Goal: Understand process/instructions: Learn how to perform a task or action

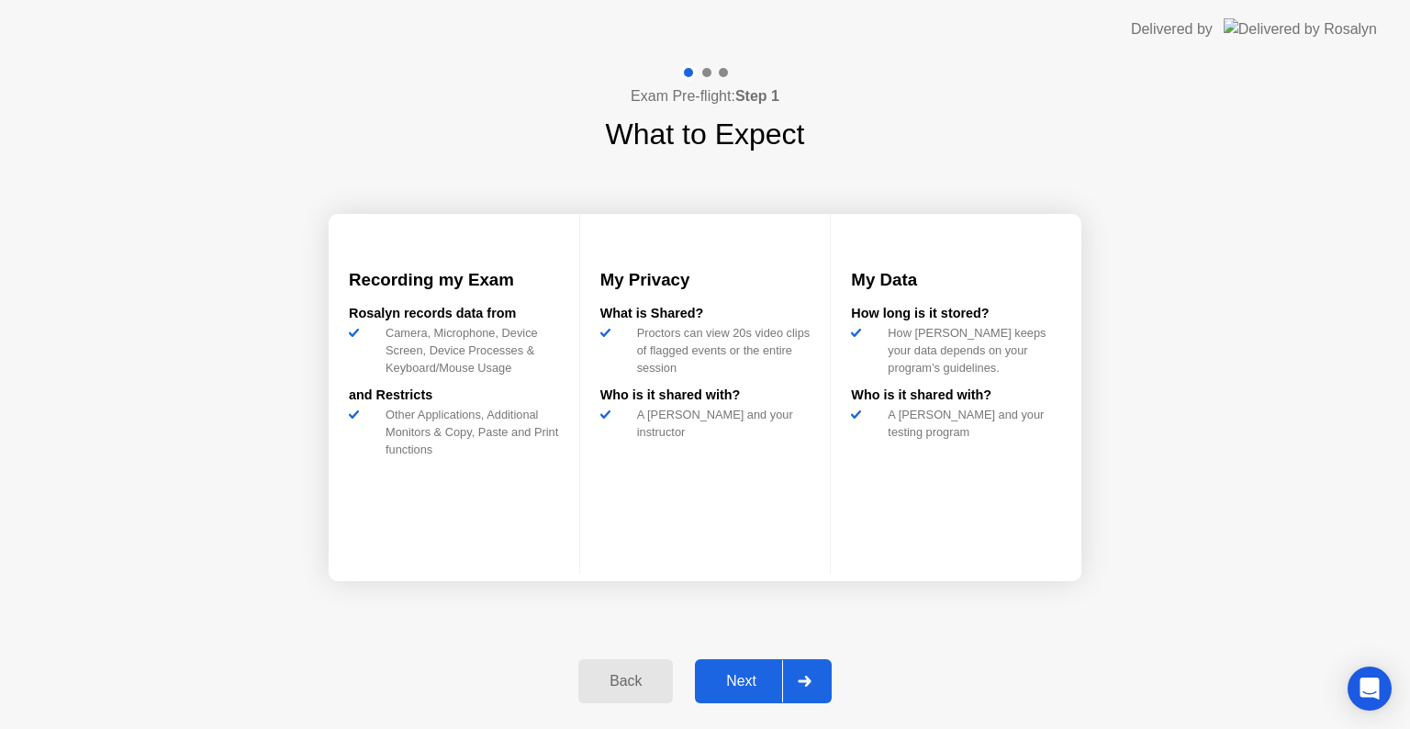
click at [822, 661] on div at bounding box center [804, 681] width 44 height 42
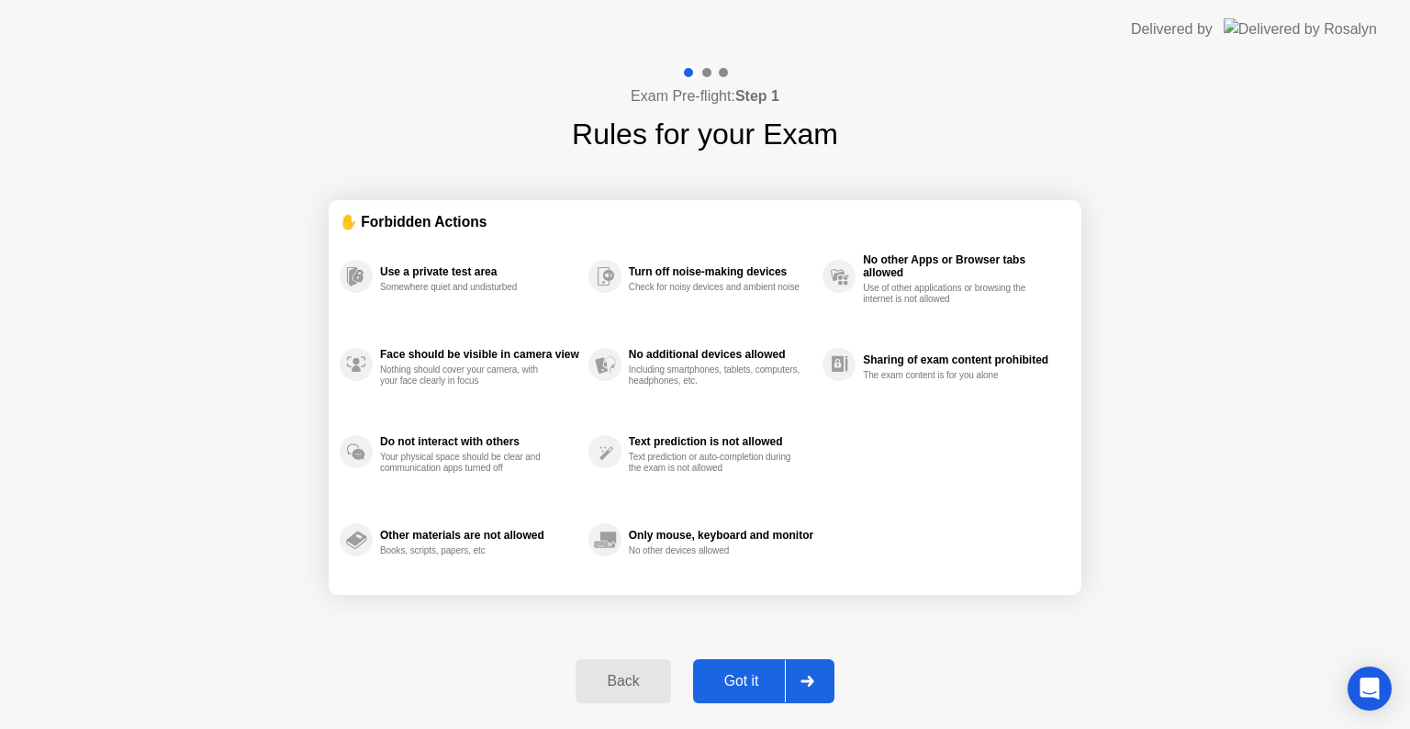
click at [815, 672] on div at bounding box center [807, 681] width 44 height 42
select select "Available cameras"
select select "Available speakers"
select select "Available microphones"
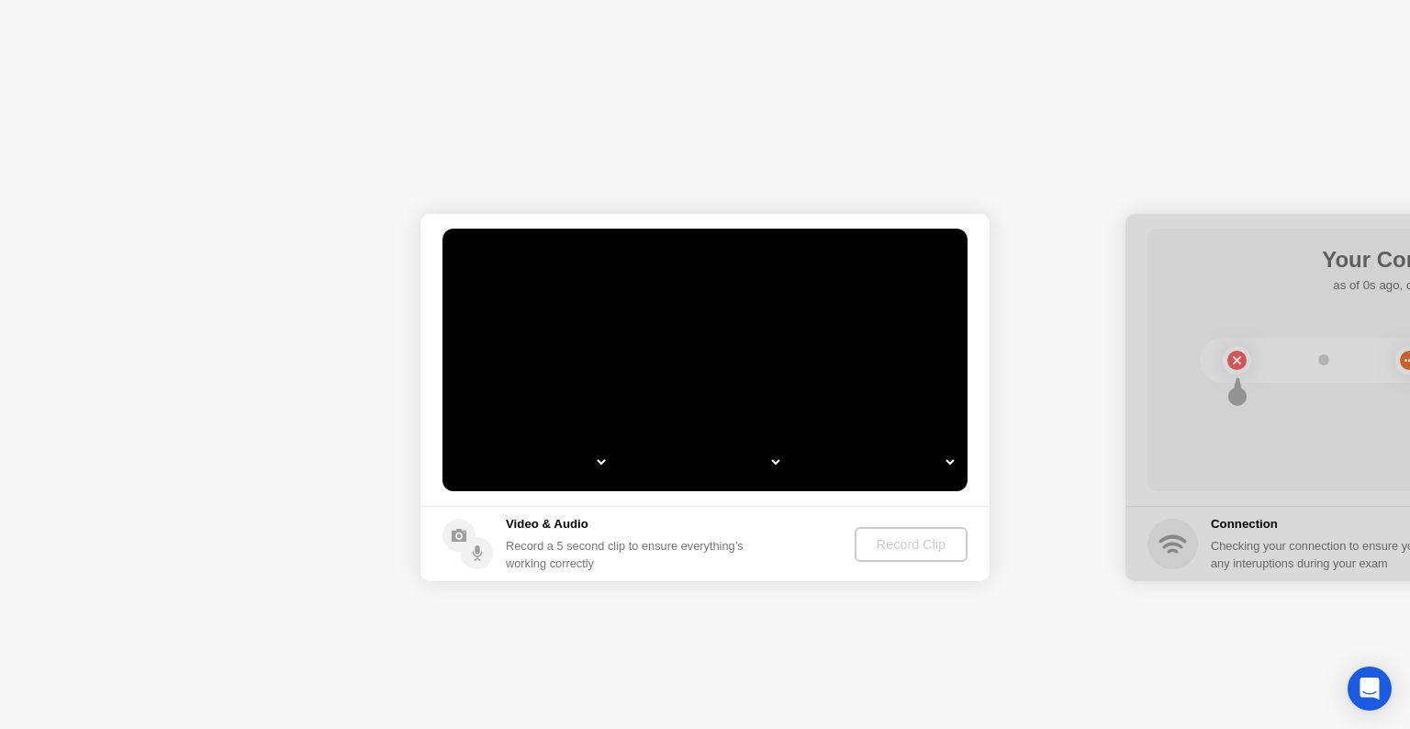
select select "*"
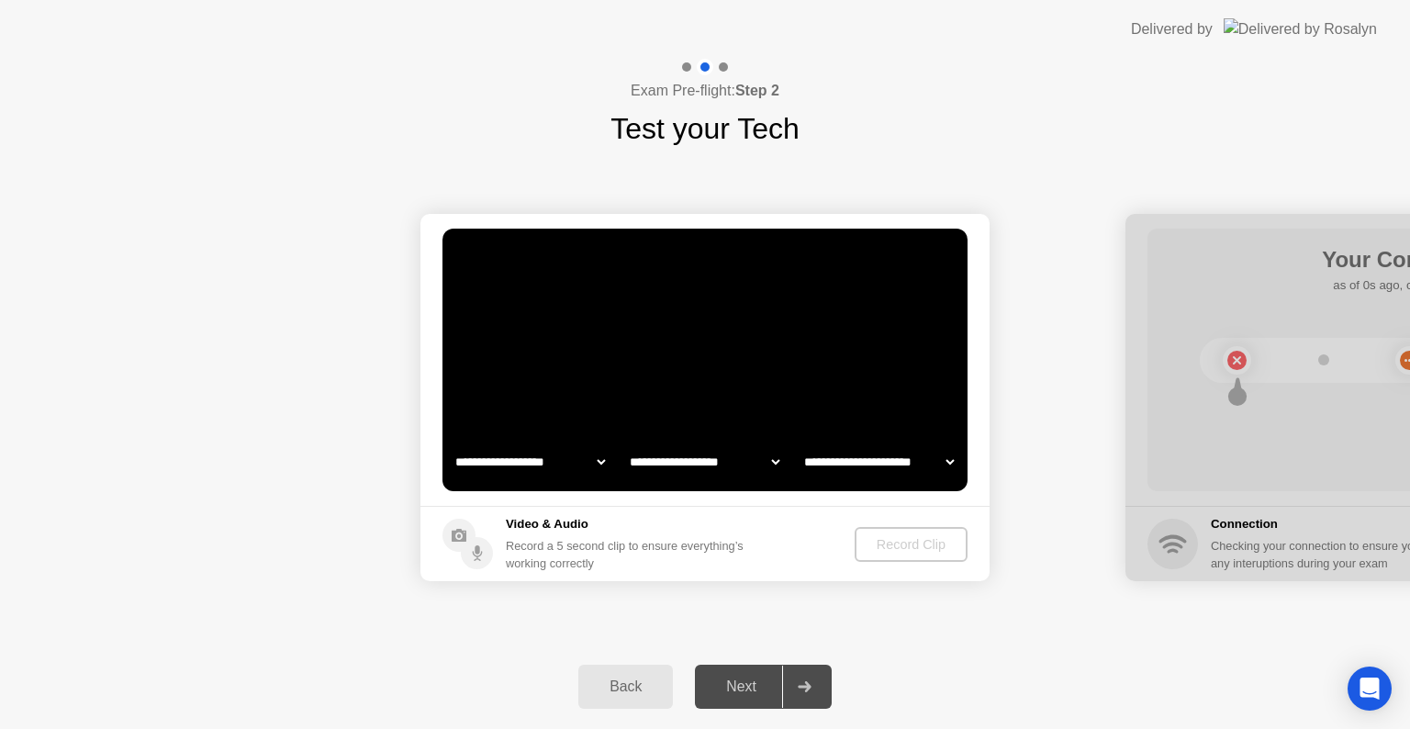
select select "**********"
select select "*******"
click at [890, 543] on div "Record Clip" at bounding box center [912, 544] width 98 height 15
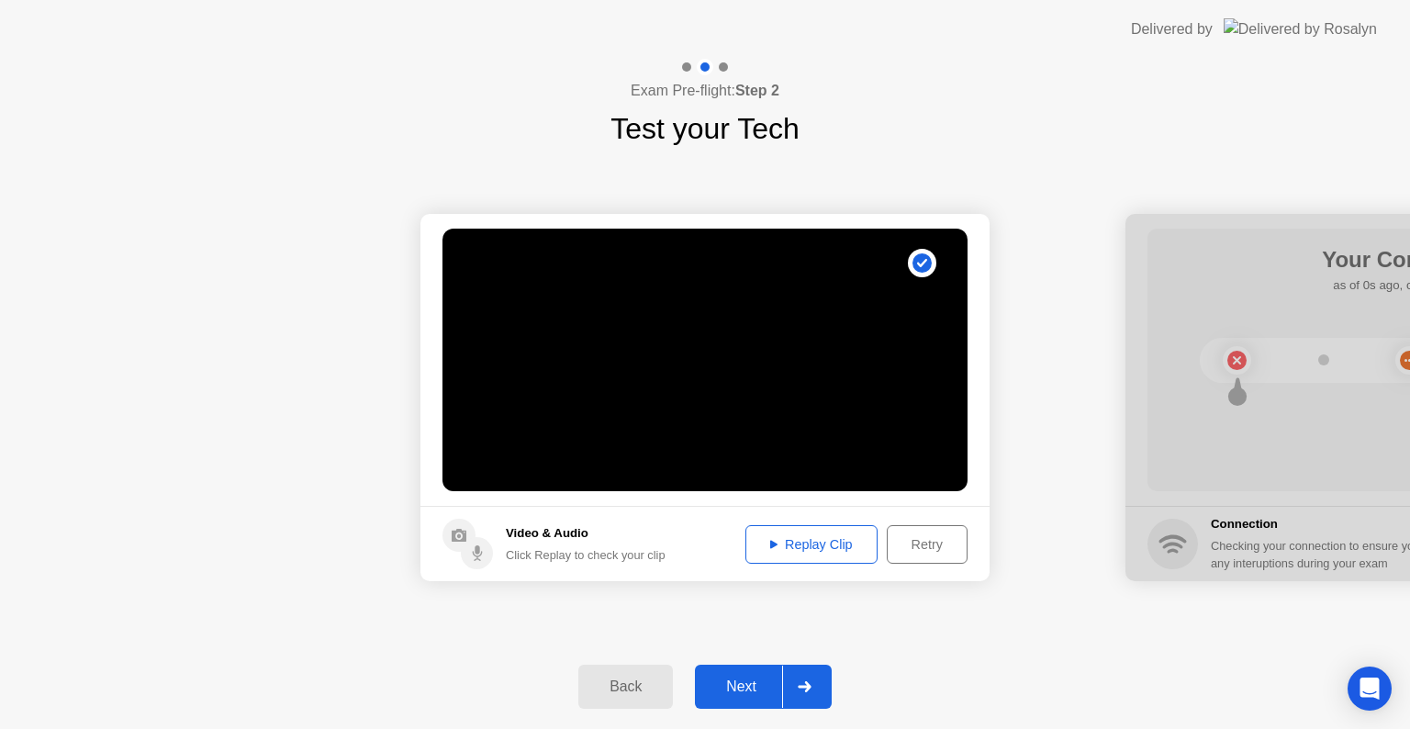
click at [817, 679] on div at bounding box center [804, 686] width 44 height 42
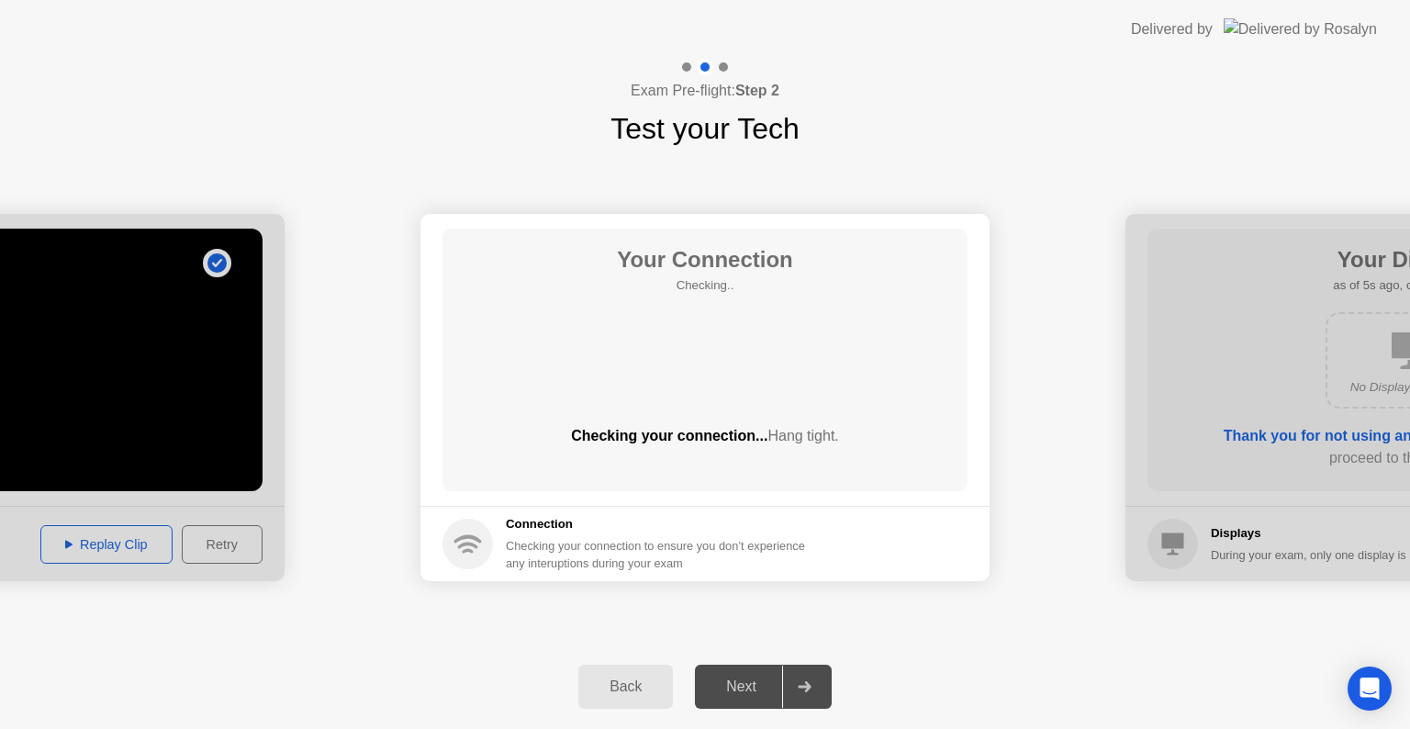
click at [814, 679] on div at bounding box center [804, 686] width 44 height 42
click at [813, 679] on div at bounding box center [804, 686] width 44 height 42
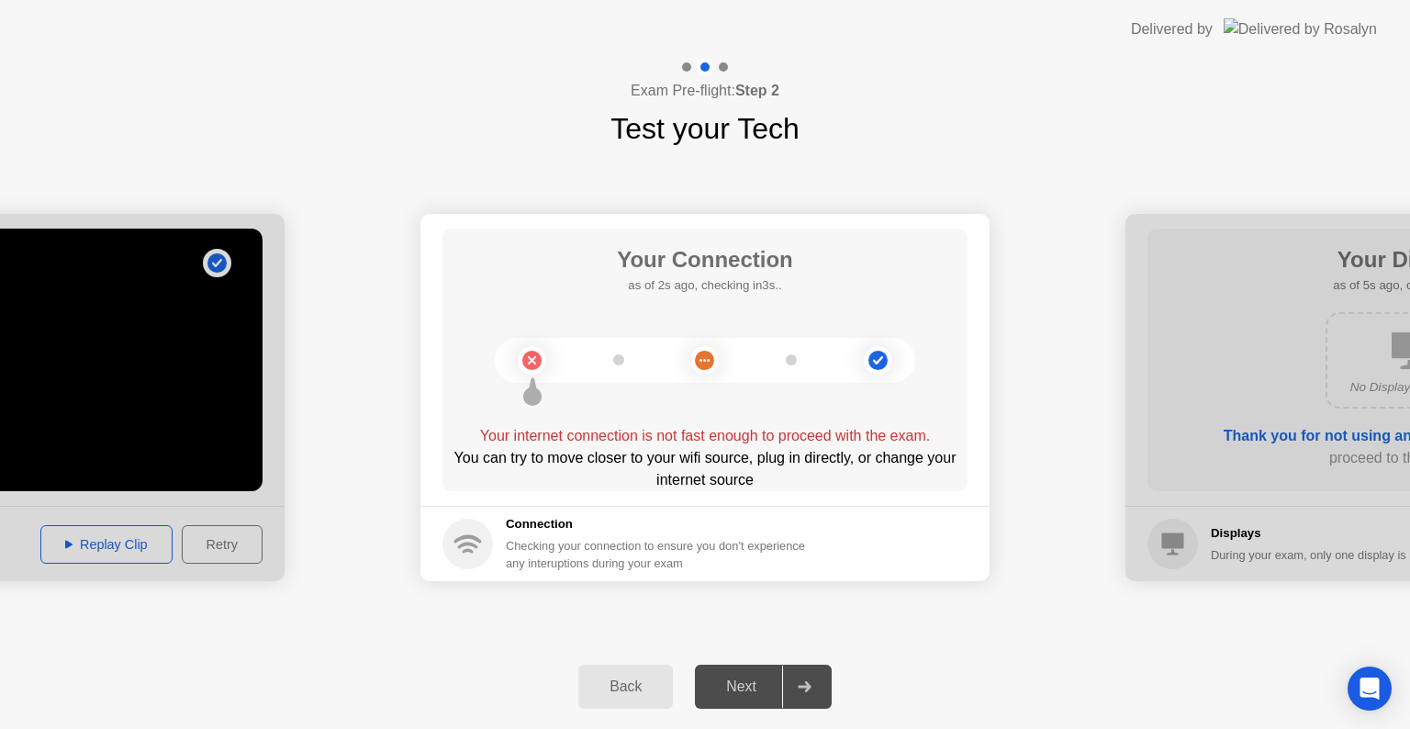
click at [813, 680] on div at bounding box center [804, 686] width 44 height 42
click at [760, 679] on div "Next" at bounding box center [741, 686] width 82 height 17
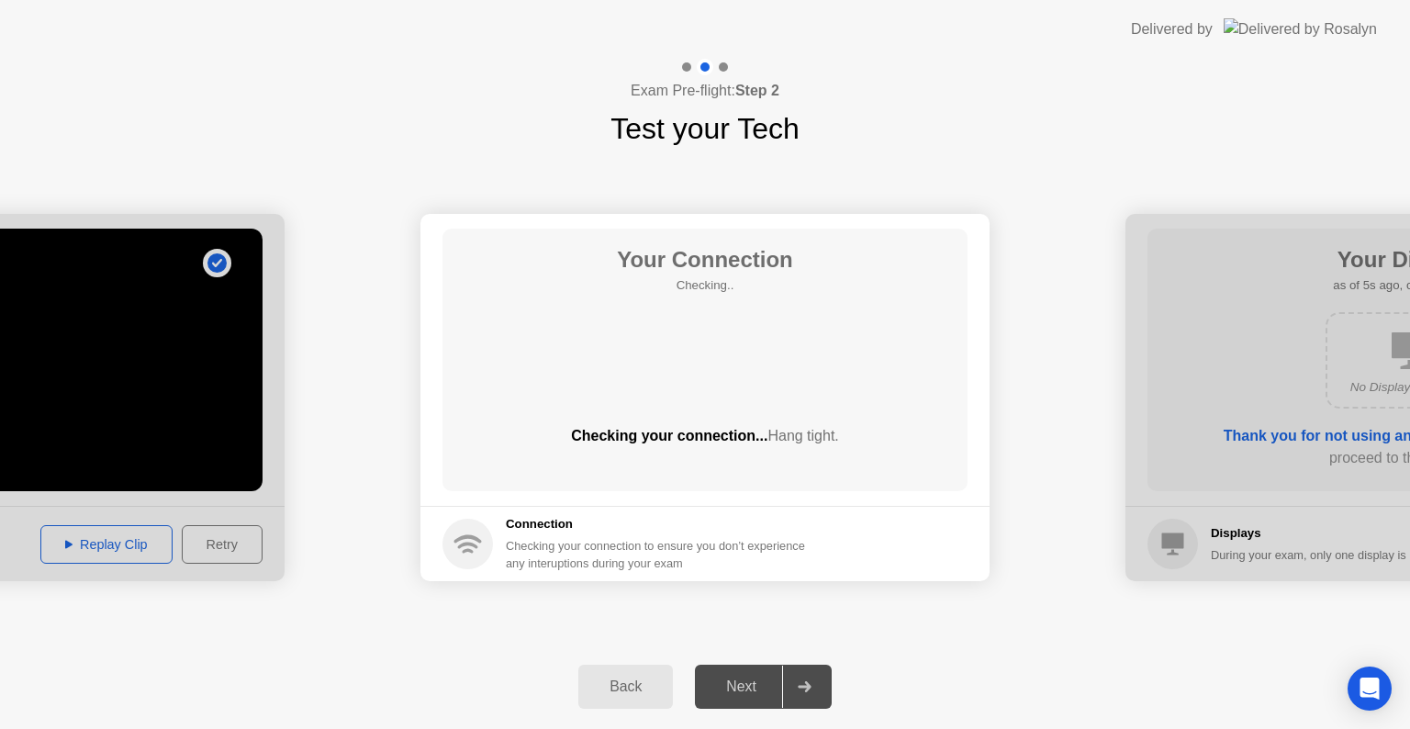
click at [780, 644] on div "Back Next" at bounding box center [705, 686] width 1410 height 84
click at [804, 683] on icon at bounding box center [804, 686] width 14 height 11
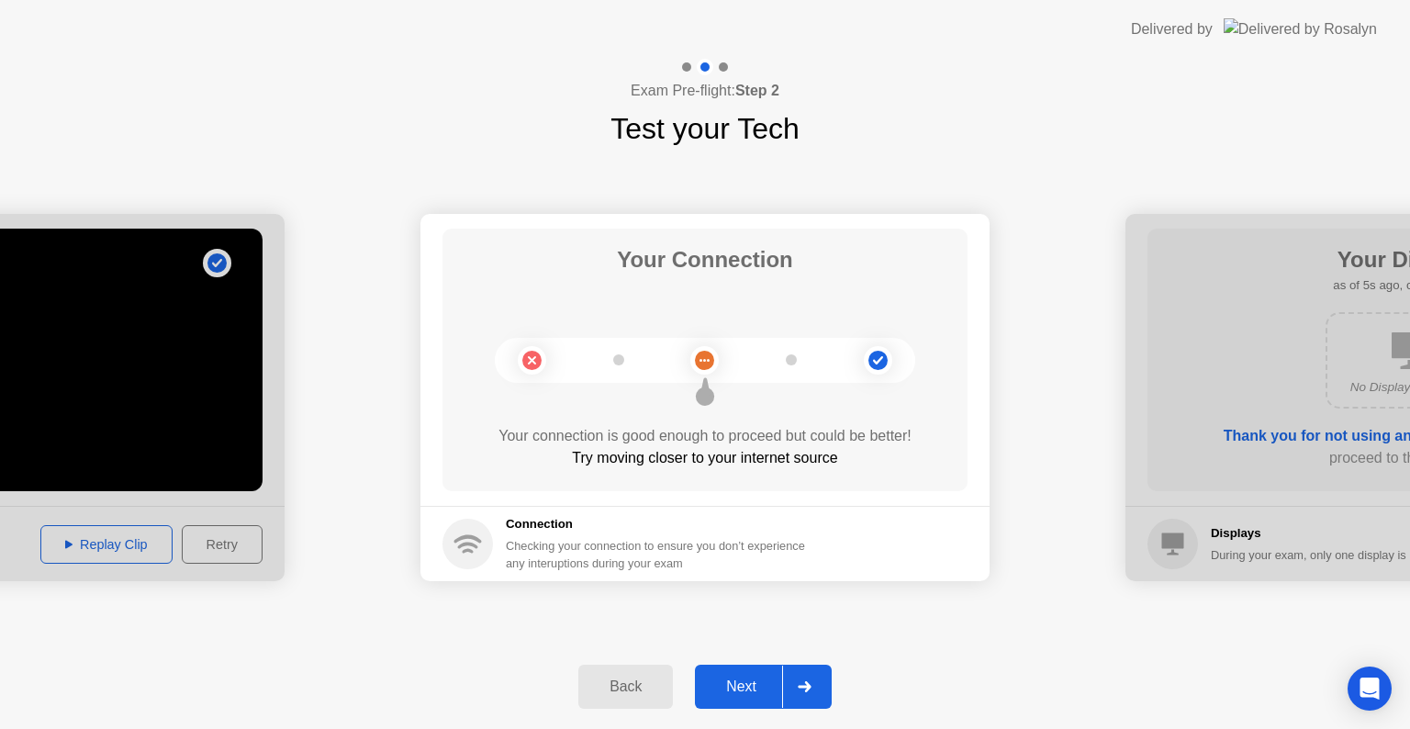
click at [746, 687] on div "Next" at bounding box center [741, 686] width 82 height 17
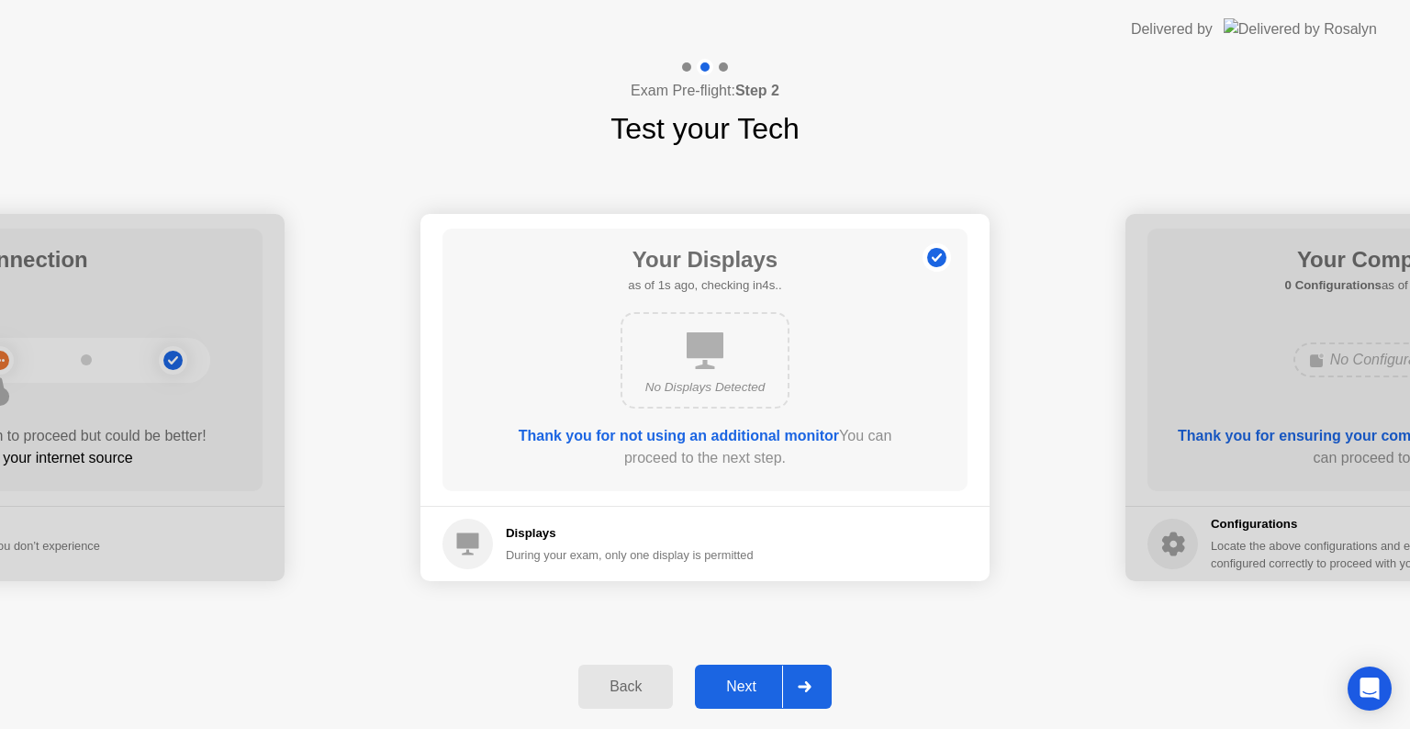
click at [746, 687] on div "Next" at bounding box center [741, 686] width 82 height 17
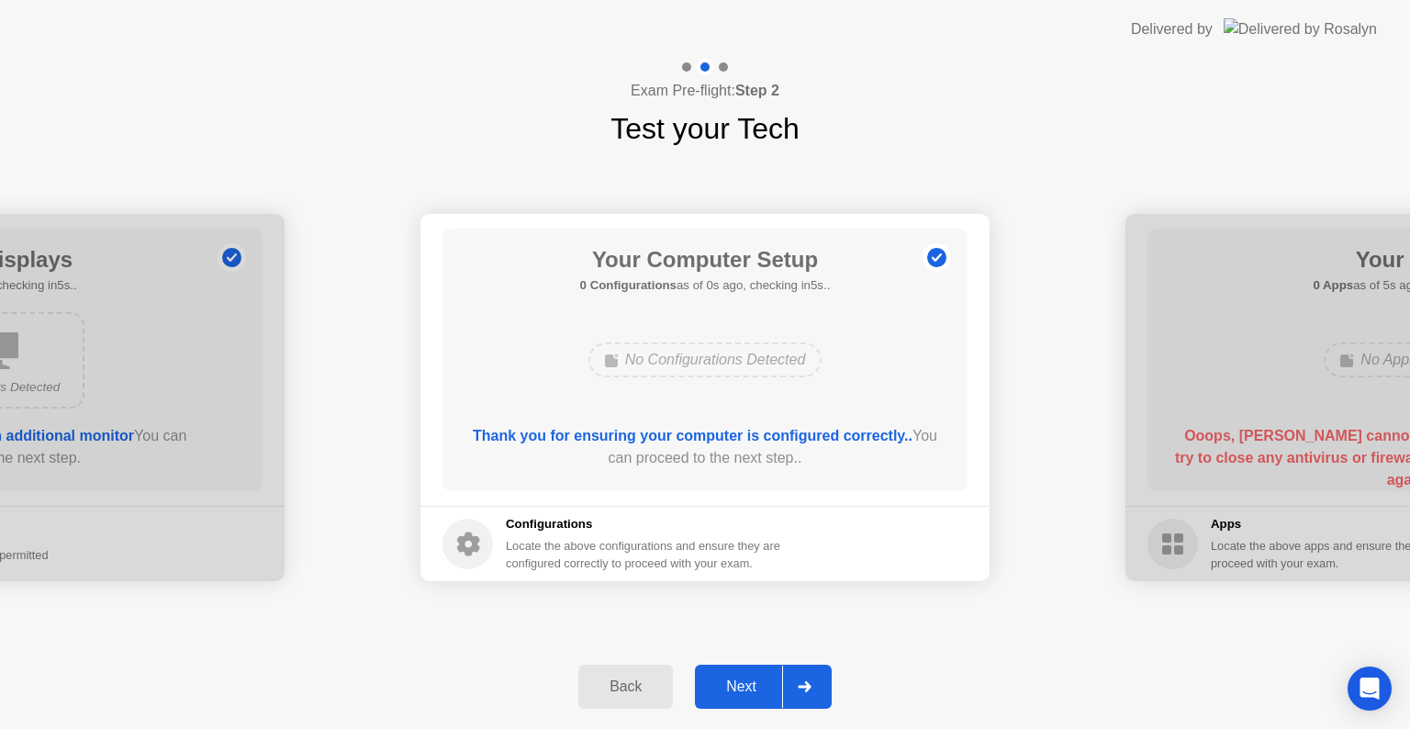
click at [746, 687] on div "Next" at bounding box center [741, 686] width 82 height 17
